Goal: Information Seeking & Learning: Learn about a topic

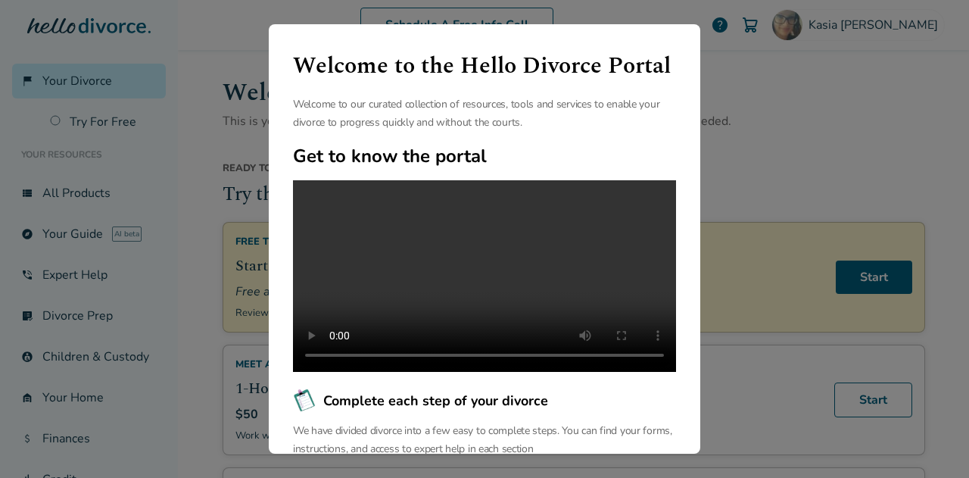
click at [732, 66] on div "Welcome to the Hello Divorce Portal Welcome to our curated collection of resour…" at bounding box center [484, 239] width 969 height 478
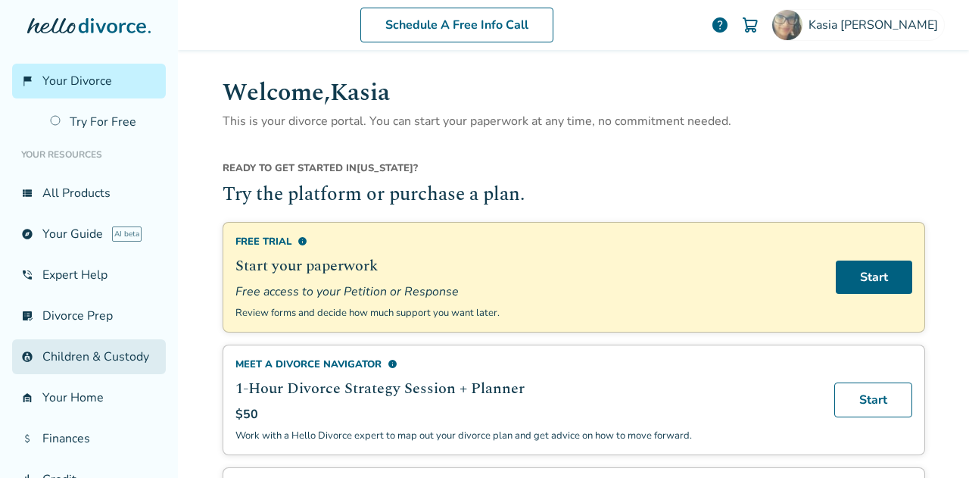
click at [71, 357] on link "account_child Children & Custody" at bounding box center [89, 356] width 154 height 35
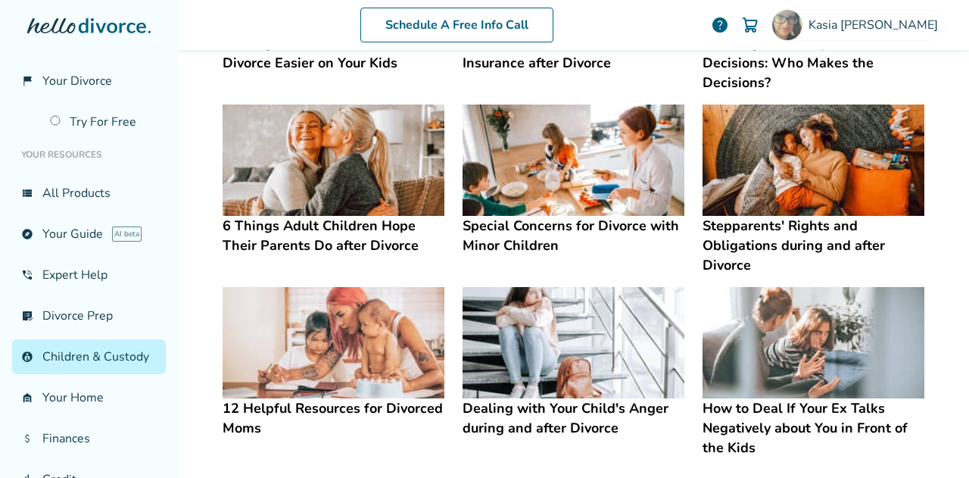
scroll to position [444, 0]
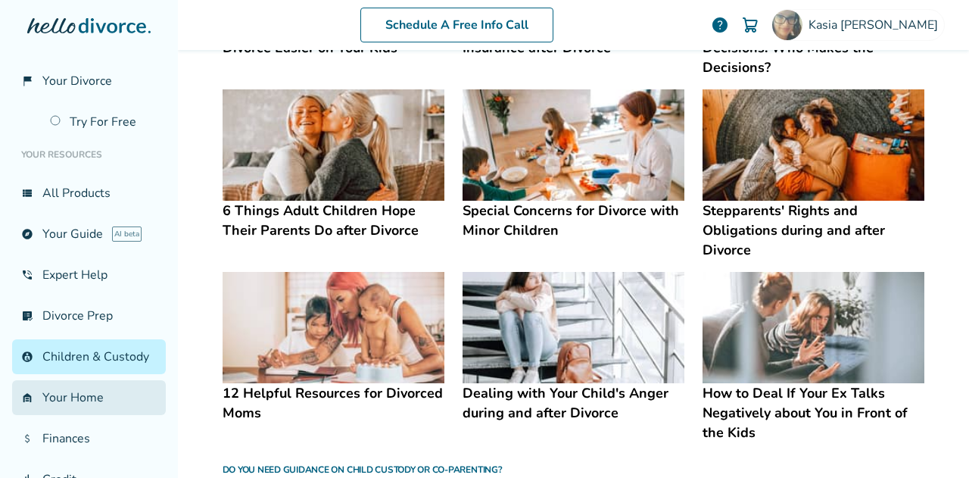
click at [80, 405] on link "garage_home Your Home" at bounding box center [89, 397] width 154 height 35
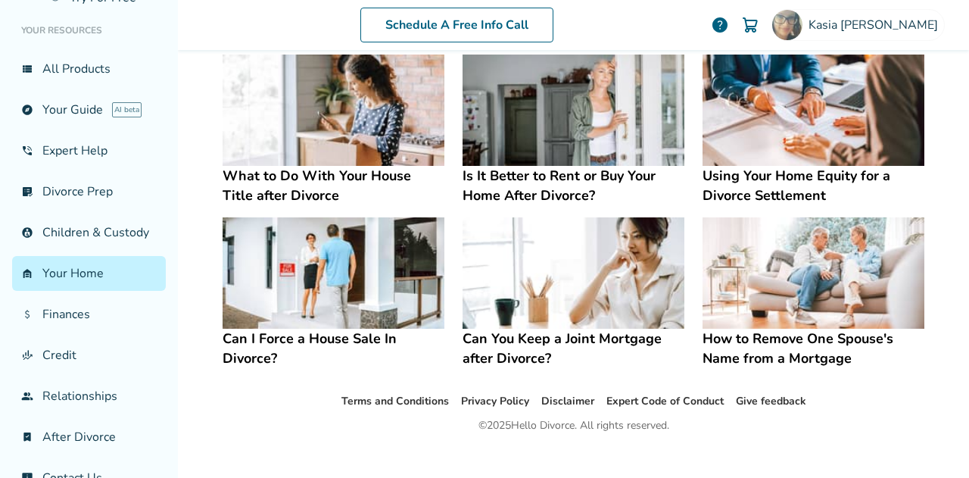
scroll to position [136, 0]
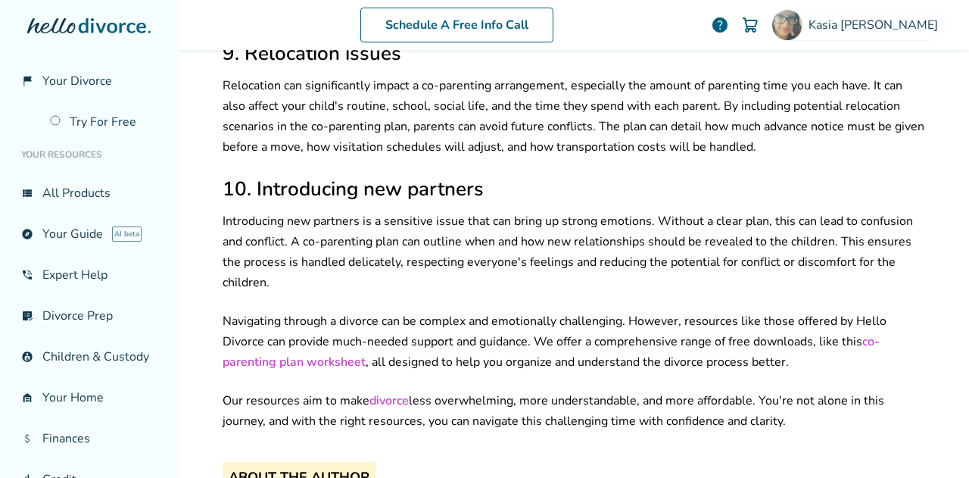
scroll to position [1988, 0]
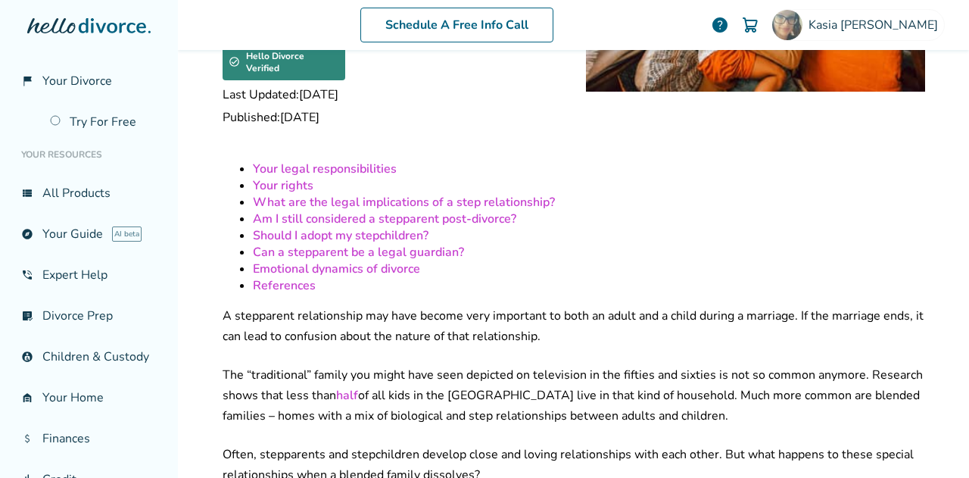
scroll to position [273, 0]
